Goal: Task Accomplishment & Management: Manage account settings

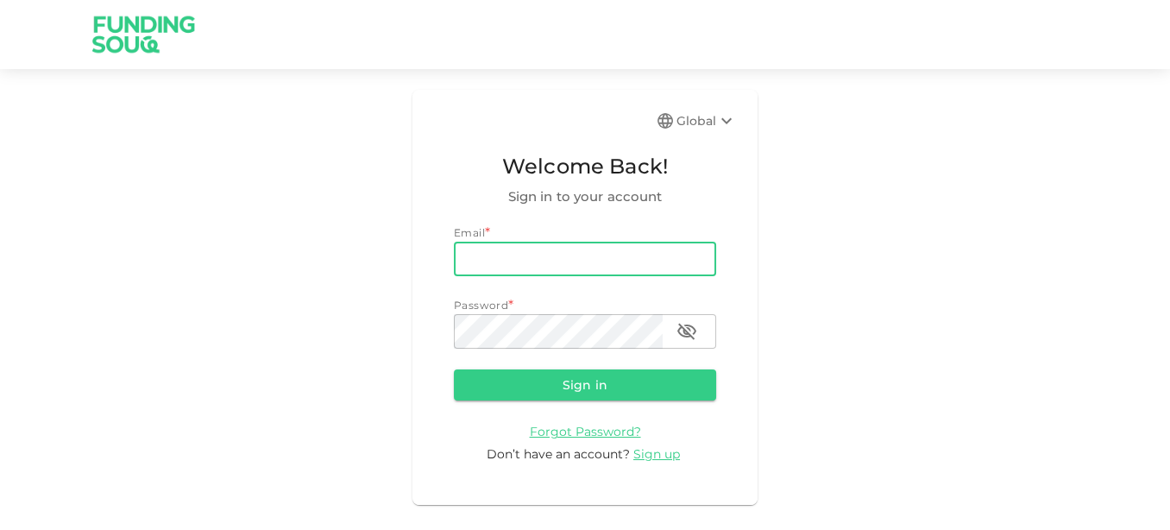
click at [509, 255] on input "email" at bounding box center [585, 259] width 262 height 35
type input "[EMAIL_ADDRESS][DOMAIN_NAME]"
click at [562, 309] on div "Password *" at bounding box center [585, 305] width 262 height 17
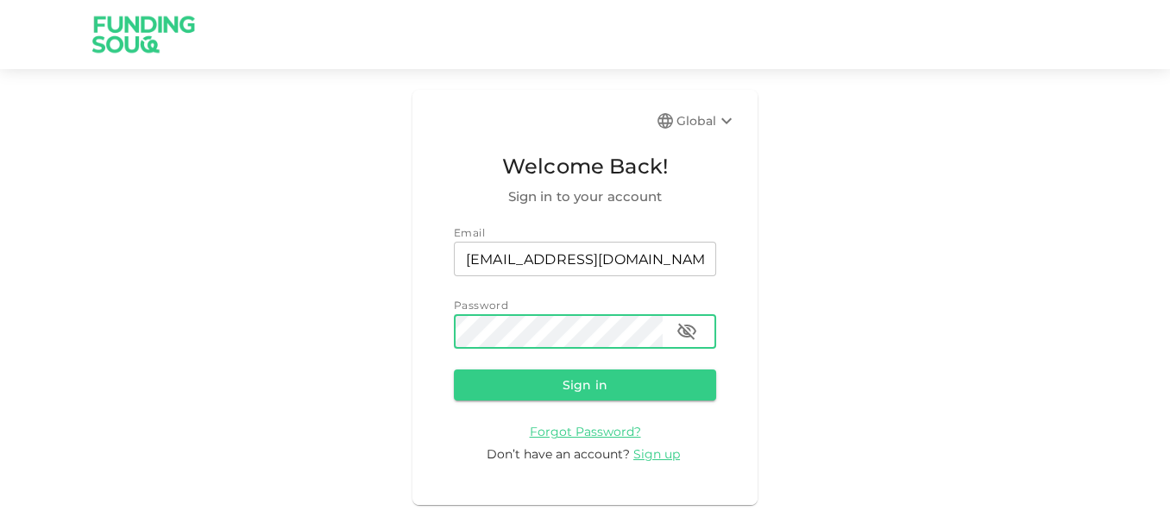
click at [454, 369] on button "Sign in" at bounding box center [585, 384] width 262 height 31
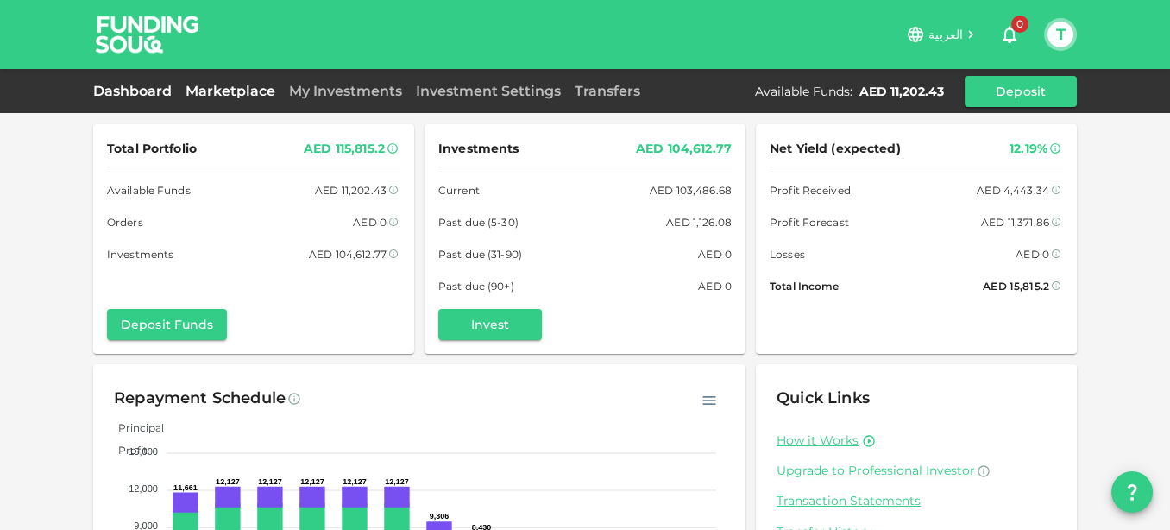
click at [231, 87] on link "Marketplace" at bounding box center [231, 91] width 104 height 16
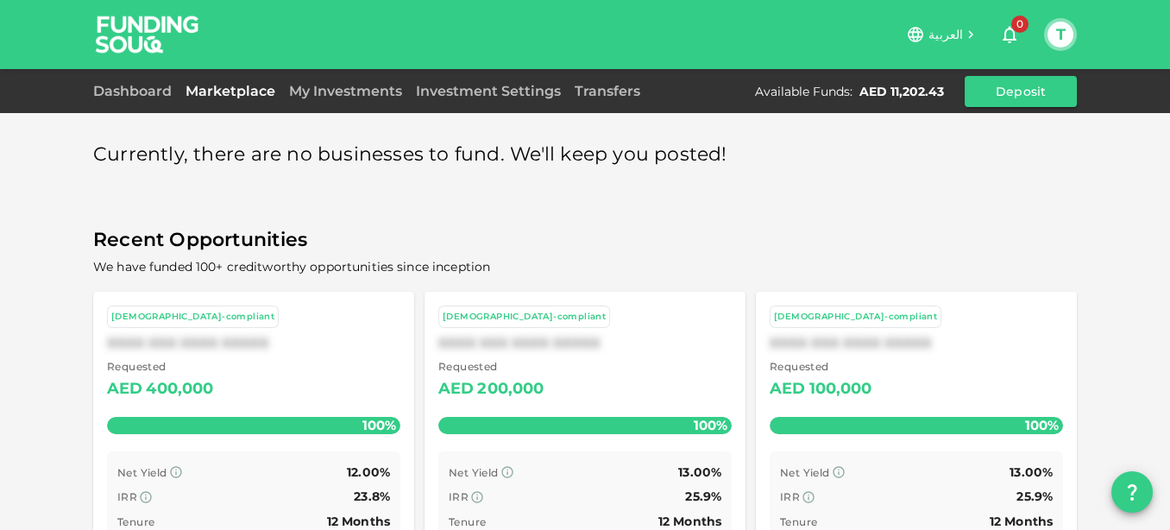
click at [338, 101] on div "Dashboard Marketplace My Investments Investment Settings Transfers Available Fu…" at bounding box center [585, 91] width 984 height 31
click at [338, 93] on link "My Investments" at bounding box center [345, 91] width 127 height 16
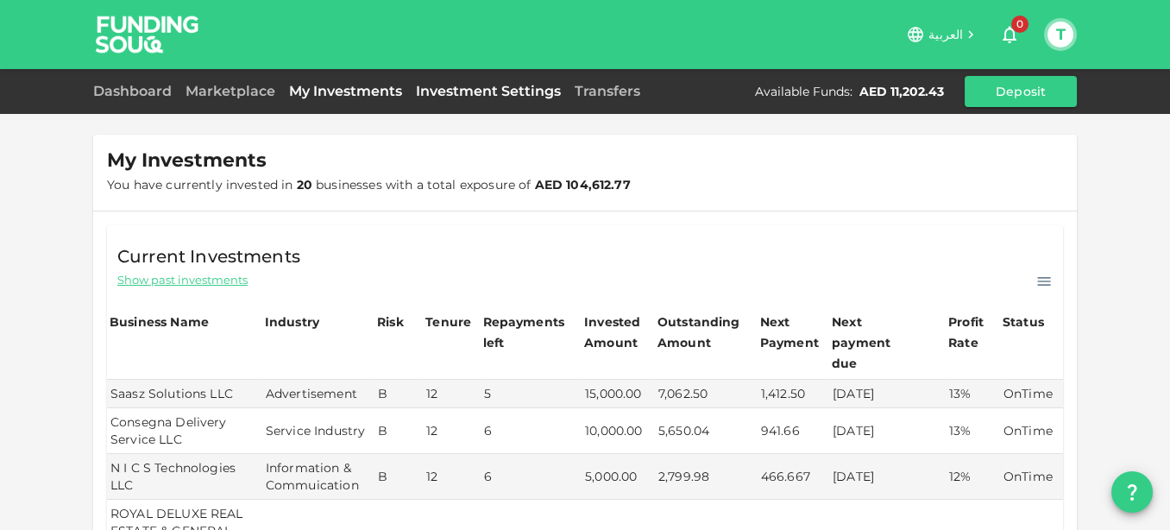
click at [482, 91] on link "Investment Settings" at bounding box center [488, 91] width 159 height 16
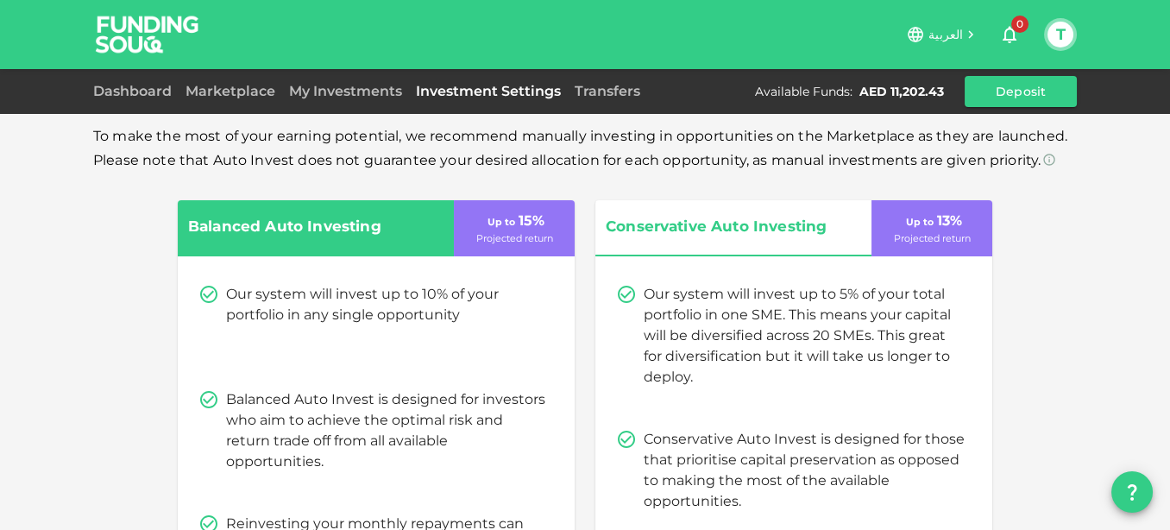
click at [1060, 37] on button "T" at bounding box center [1061, 35] width 26 height 26
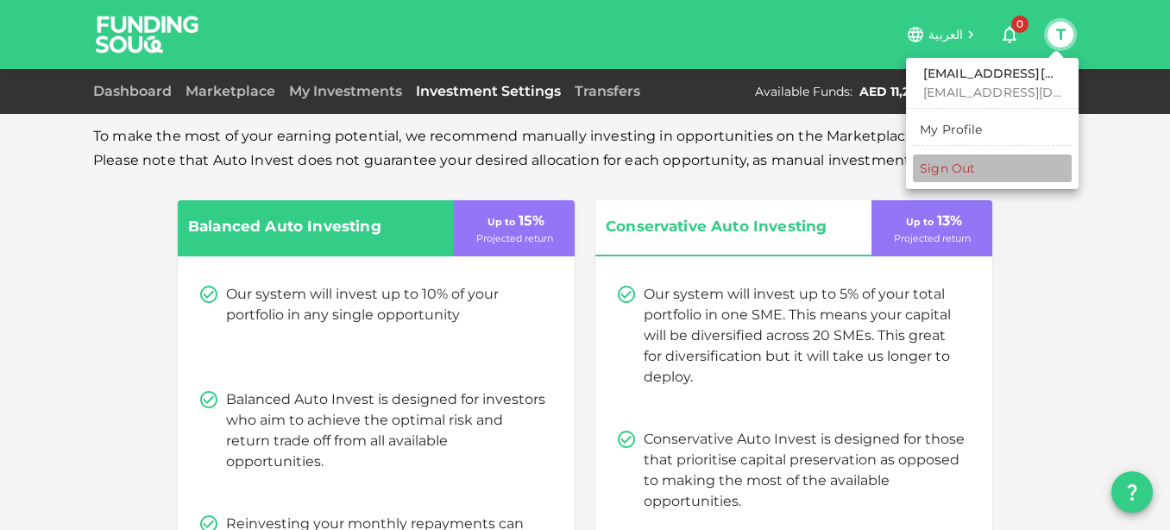
click at [958, 173] on div "Sign Out" at bounding box center [947, 168] width 55 height 17
